Goal: Navigation & Orientation: Find specific page/section

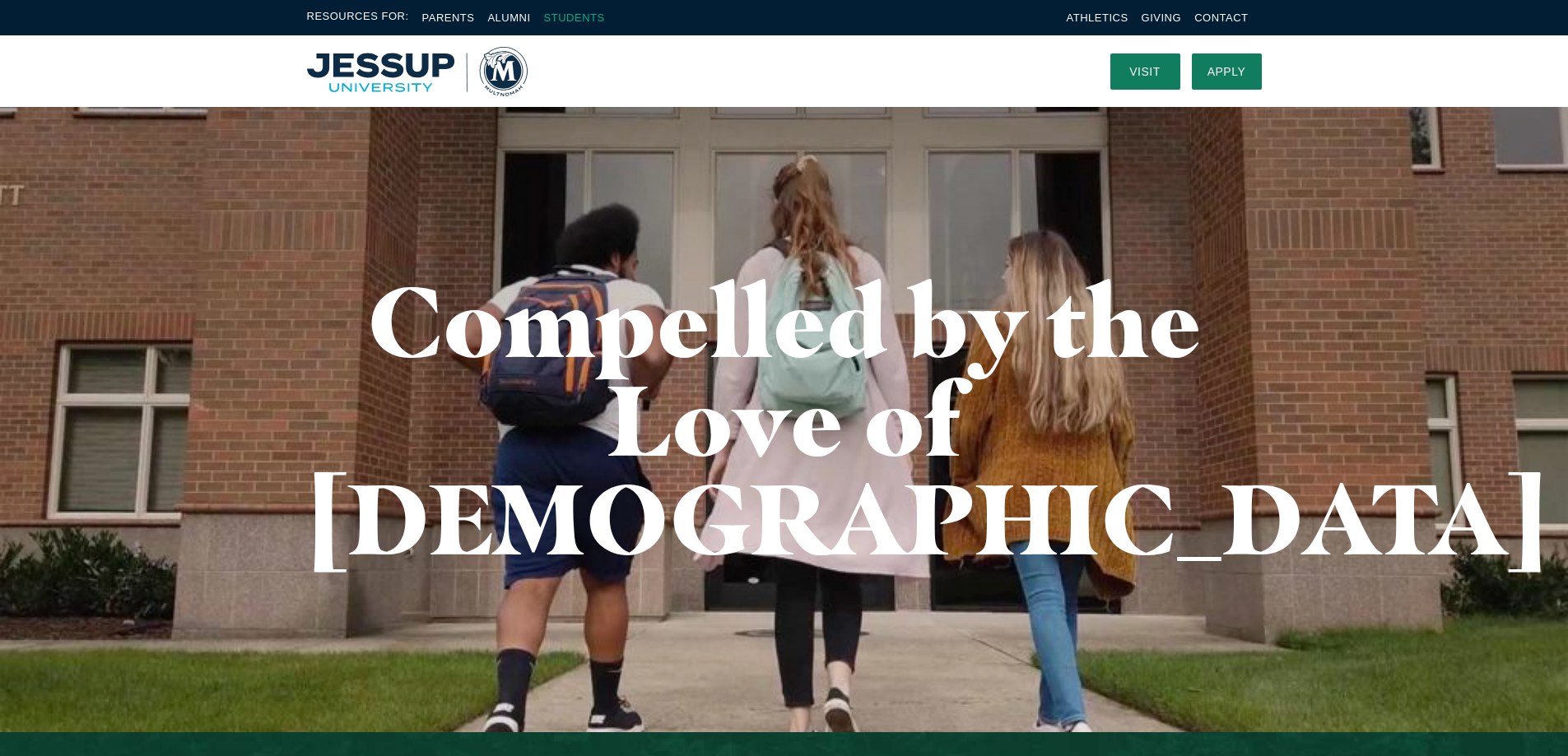
click at [563, 15] on link "Students" at bounding box center [574, 18] width 61 height 13
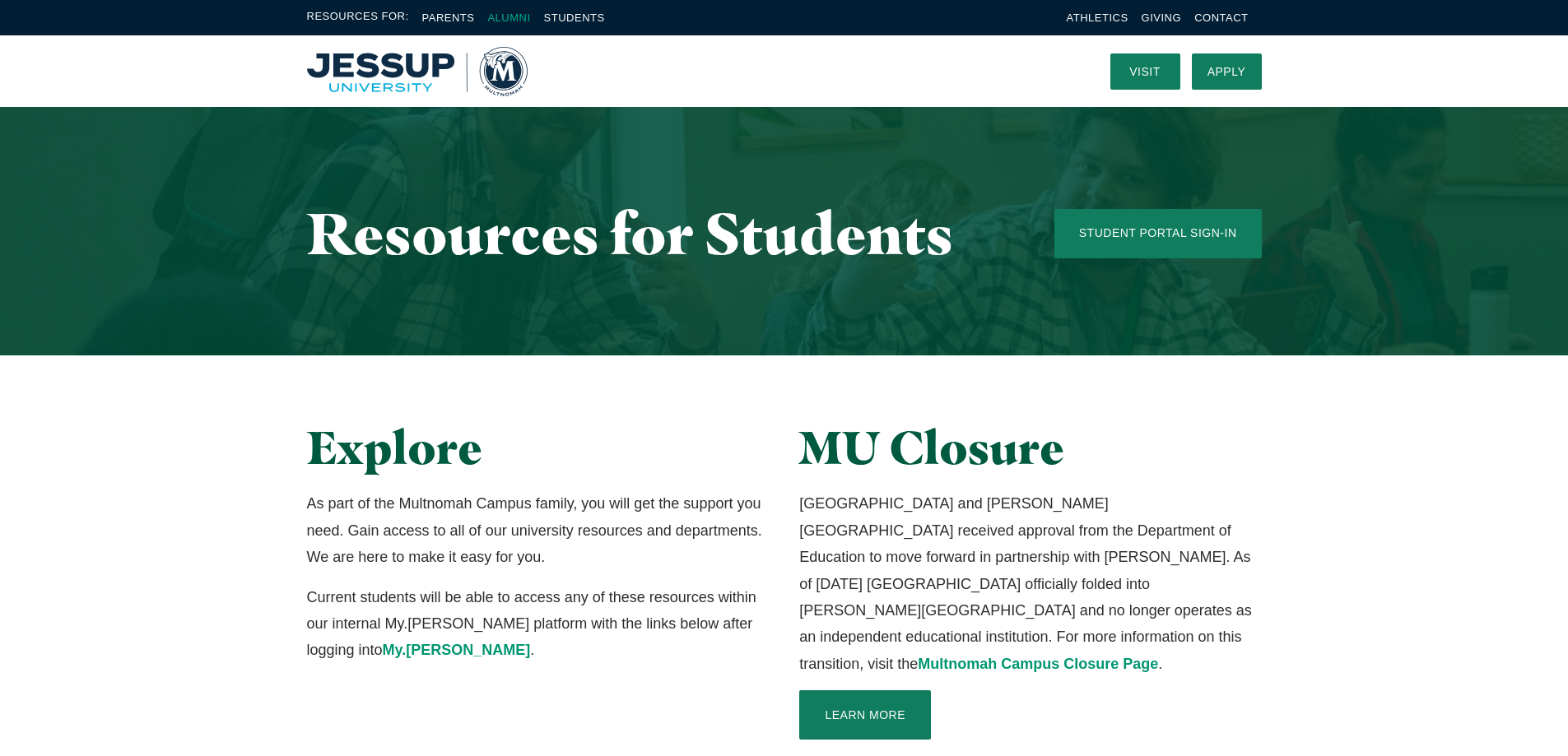
click at [495, 18] on link "Alumni" at bounding box center [508, 18] width 43 height 13
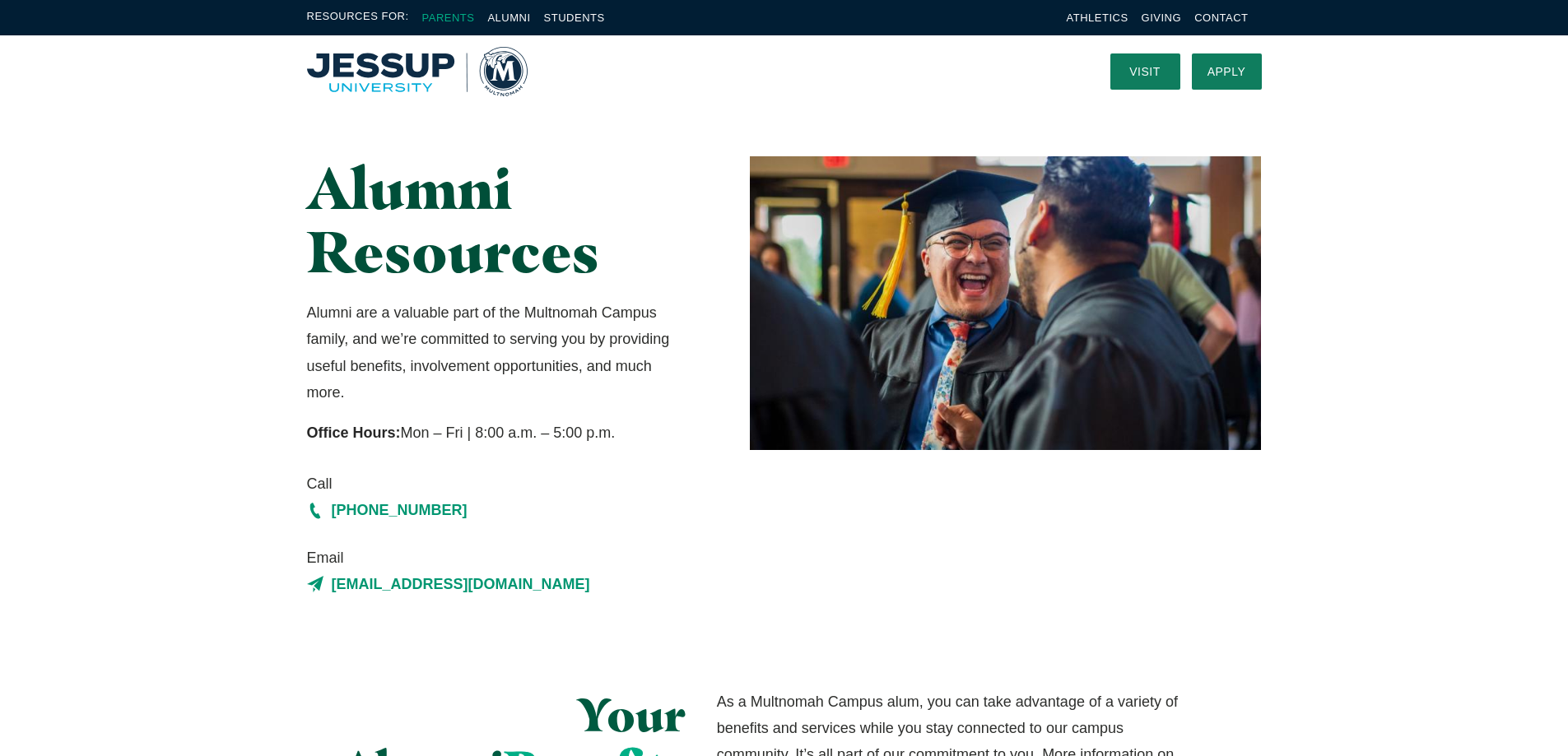
click at [452, 20] on link "Parents" at bounding box center [448, 18] width 52 height 13
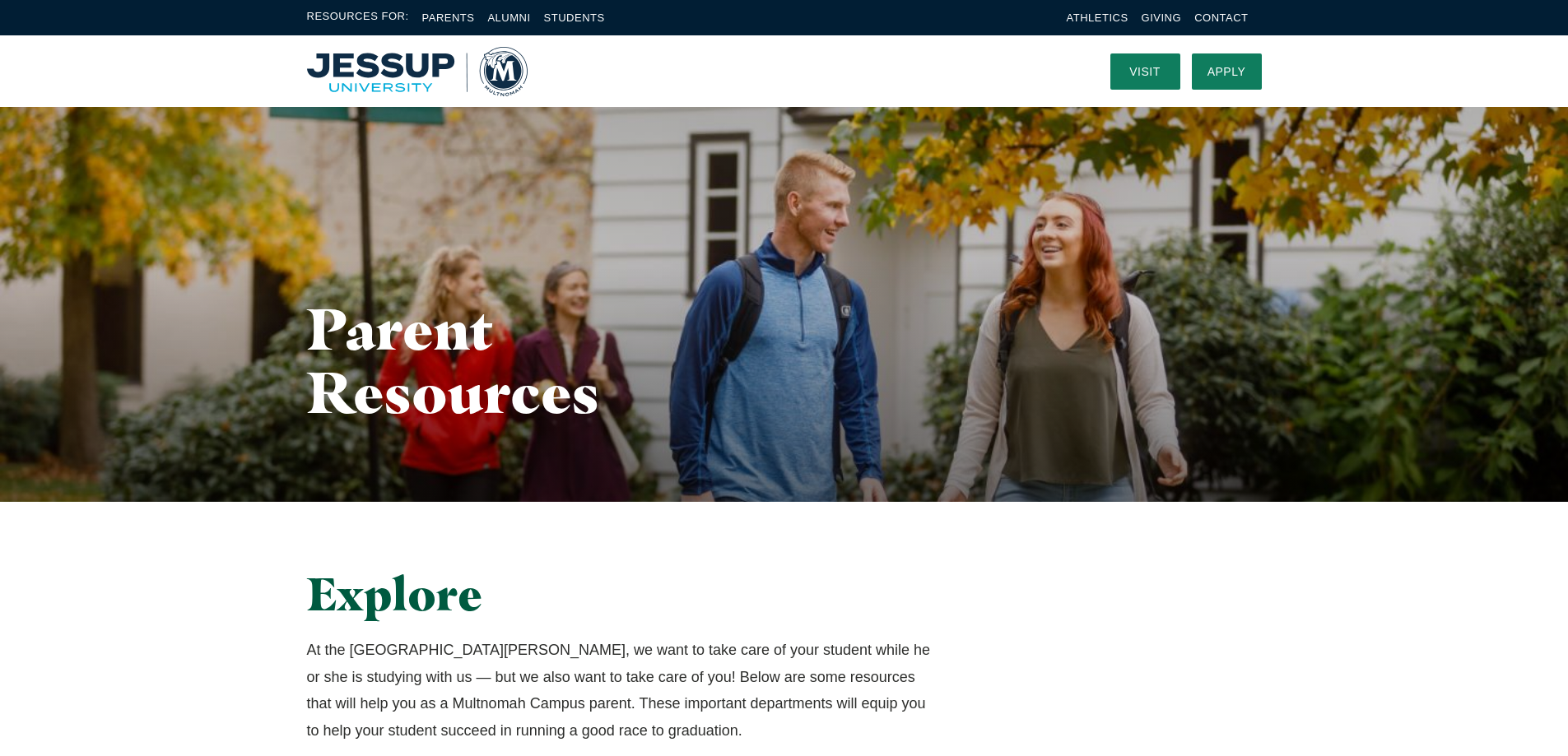
click at [391, 78] on img "Home" at bounding box center [417, 72] width 221 height 50
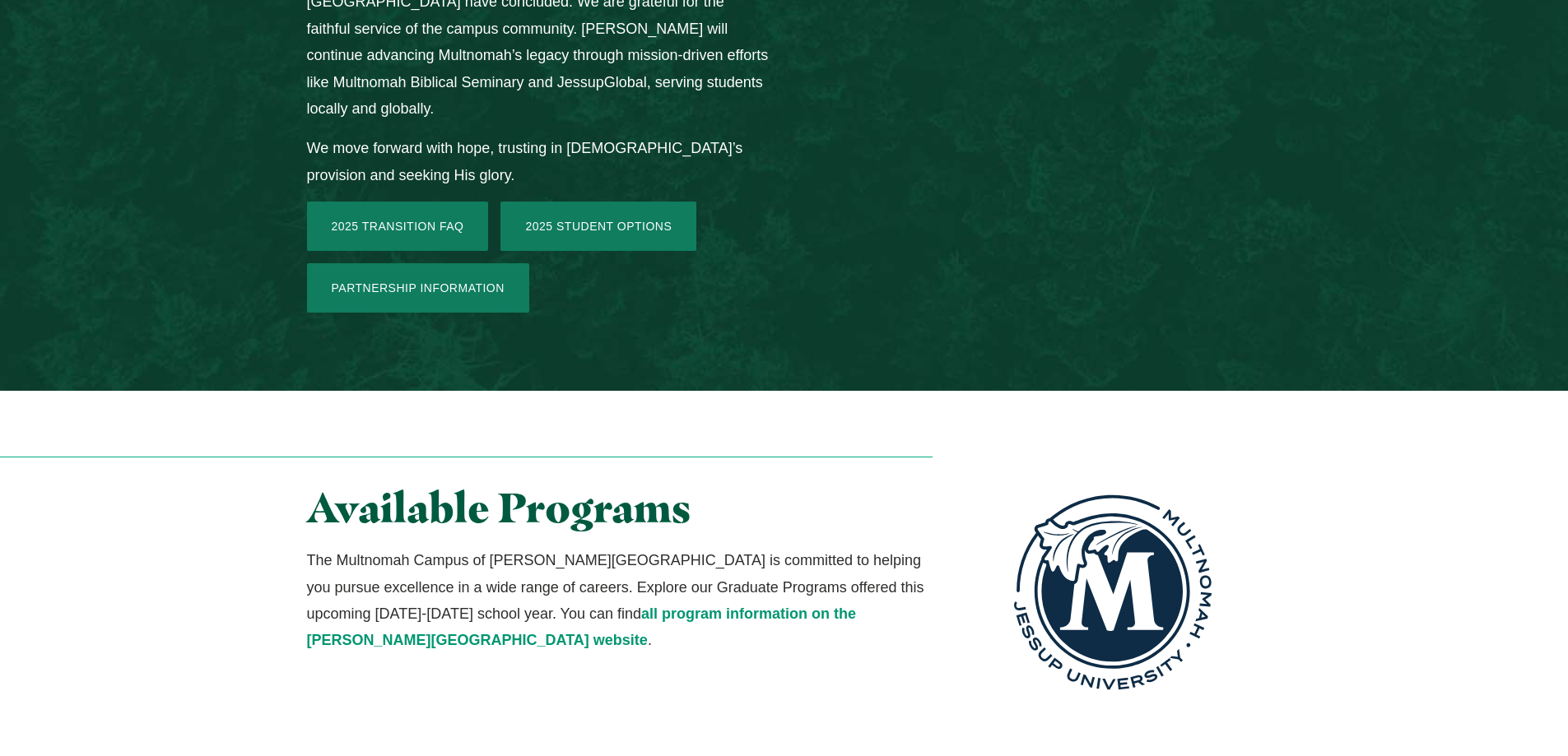
scroll to position [2798, 0]
